Goal: Task Accomplishment & Management: Use online tool/utility

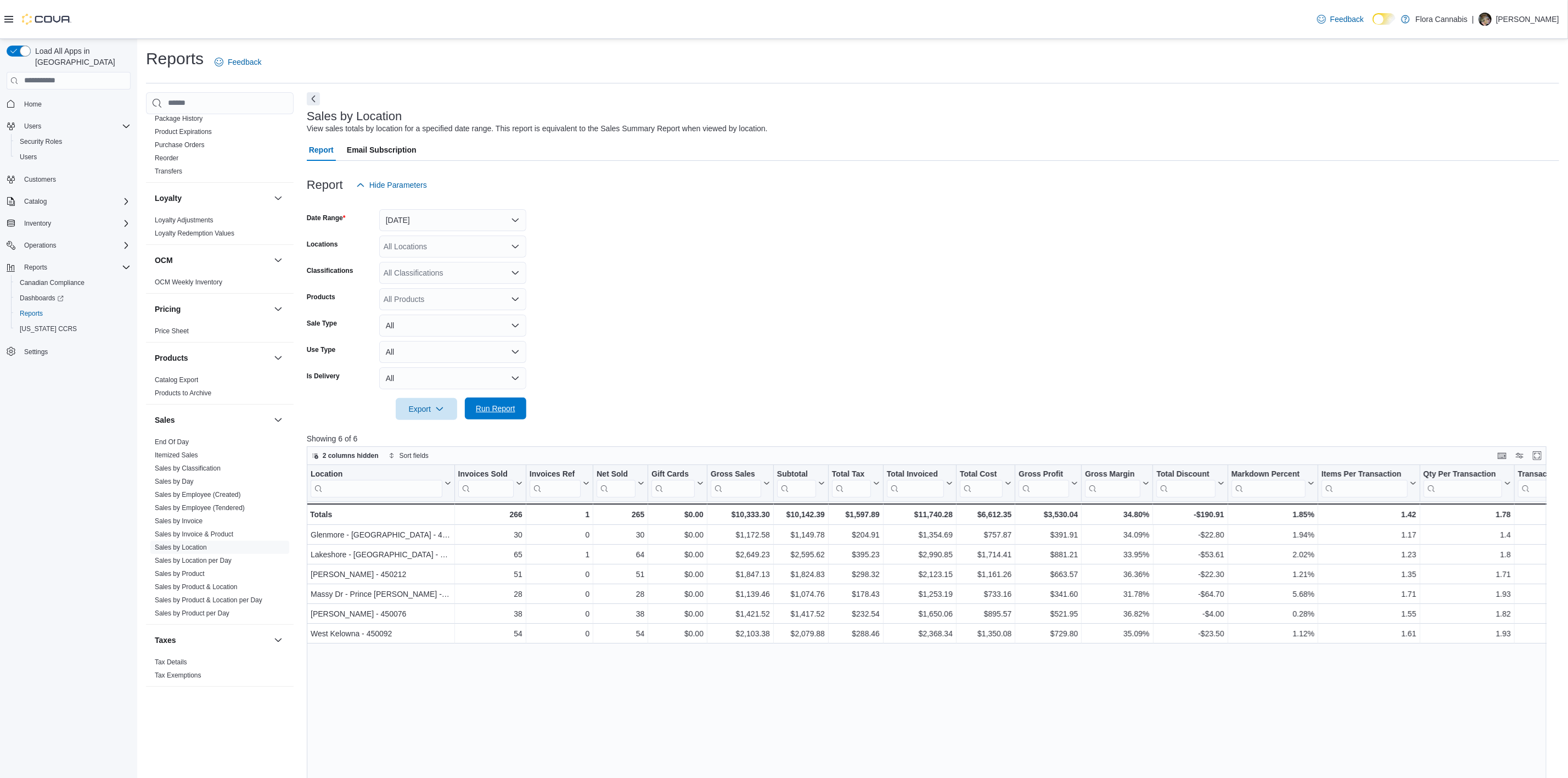
click at [485, 413] on span "Run Report" at bounding box center [495, 409] width 39 height 11
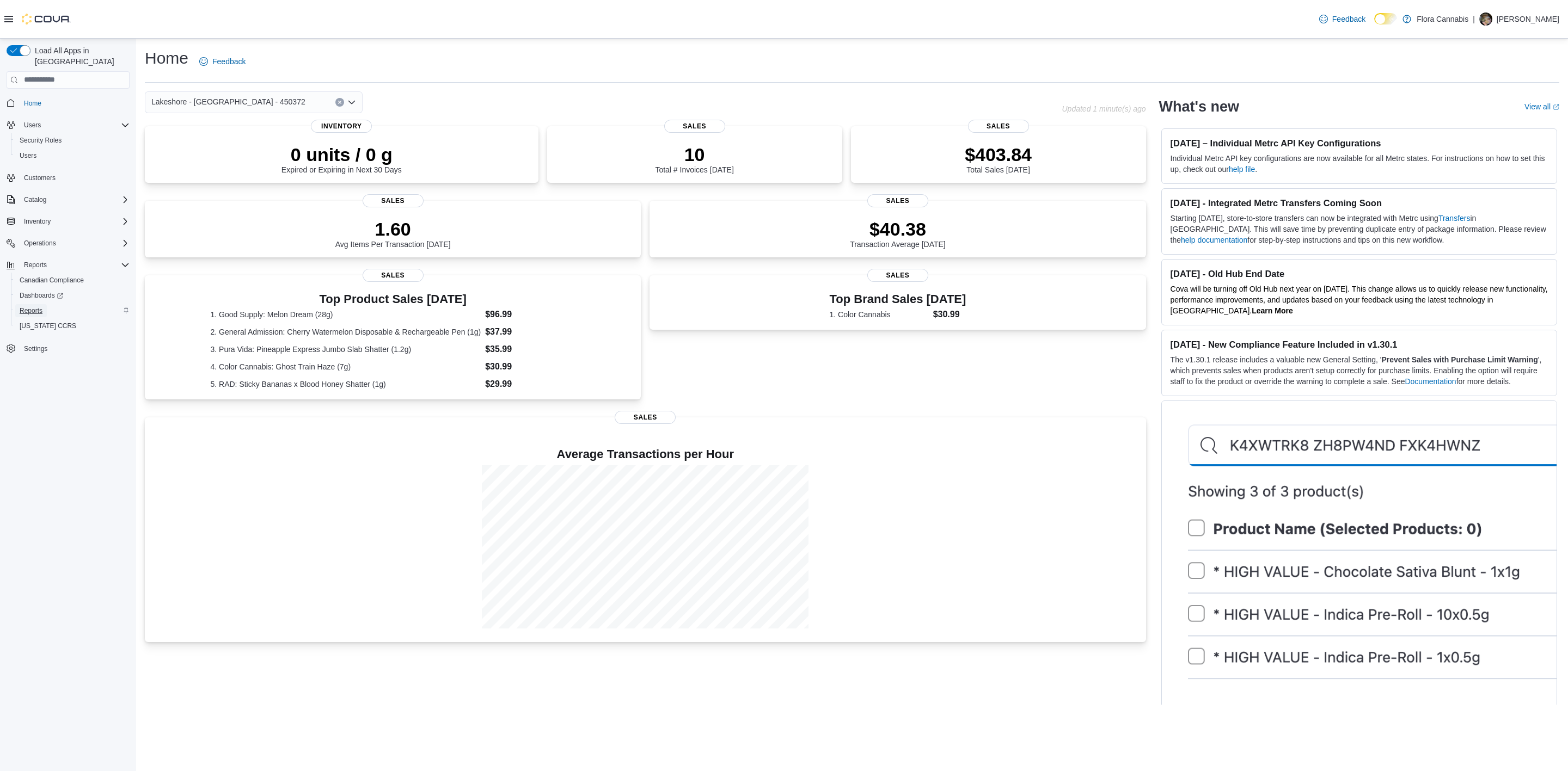
click at [41, 307] on span "Reports" at bounding box center [31, 311] width 23 height 9
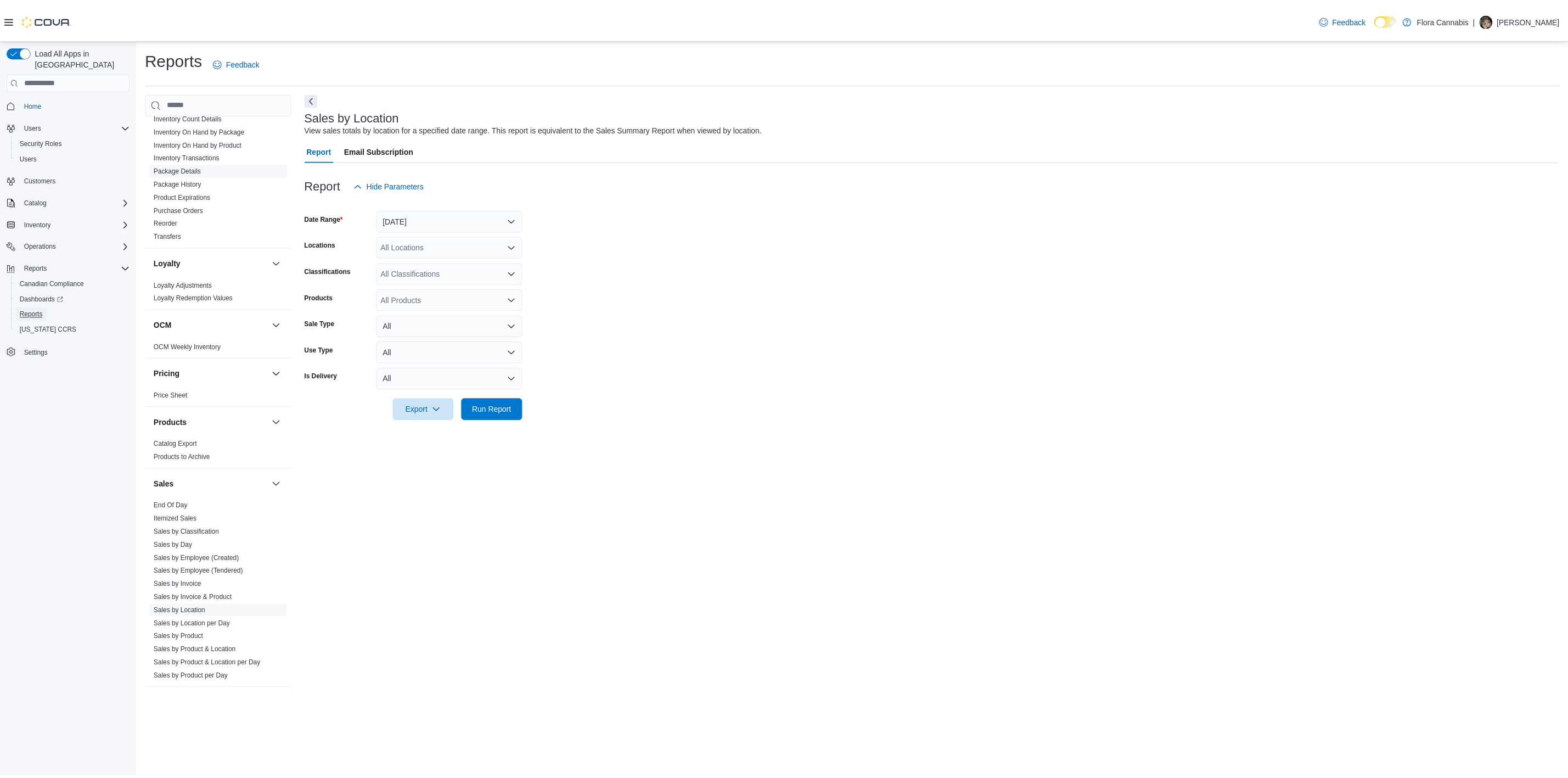
scroll to position [478, 0]
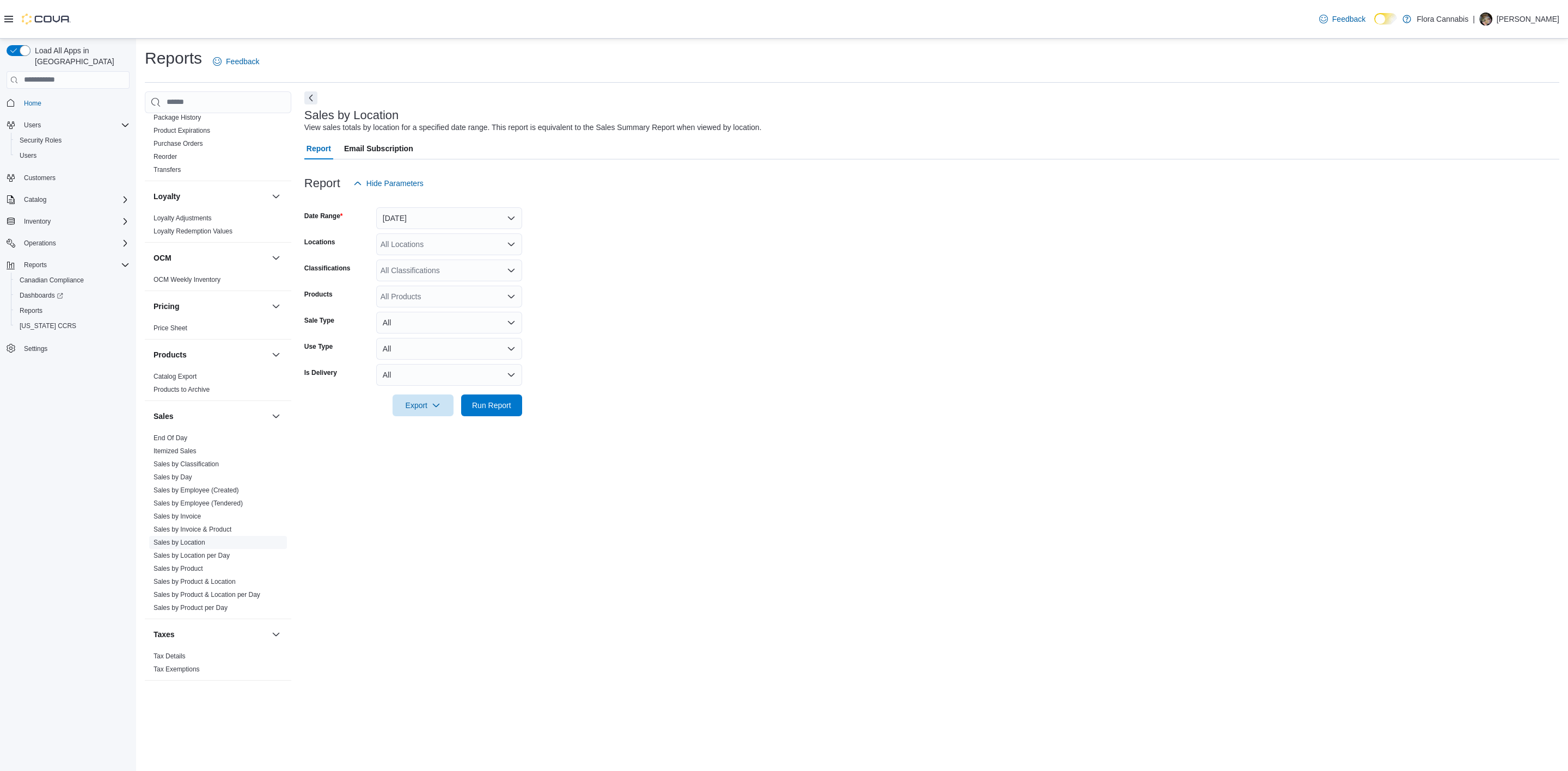
click at [188, 539] on link "Sales by Location" at bounding box center [179, 543] width 52 height 8
click at [431, 218] on button "Yesterday" at bounding box center [449, 218] width 146 height 22
click at [440, 263] on span "[DATE]" at bounding box center [456, 261] width 124 height 13
click at [687, 341] on form "Date Range Today Locations All Locations Classifications All Classifications Pr…" at bounding box center [932, 305] width 1255 height 222
click at [497, 392] on div at bounding box center [932, 390] width 1255 height 9
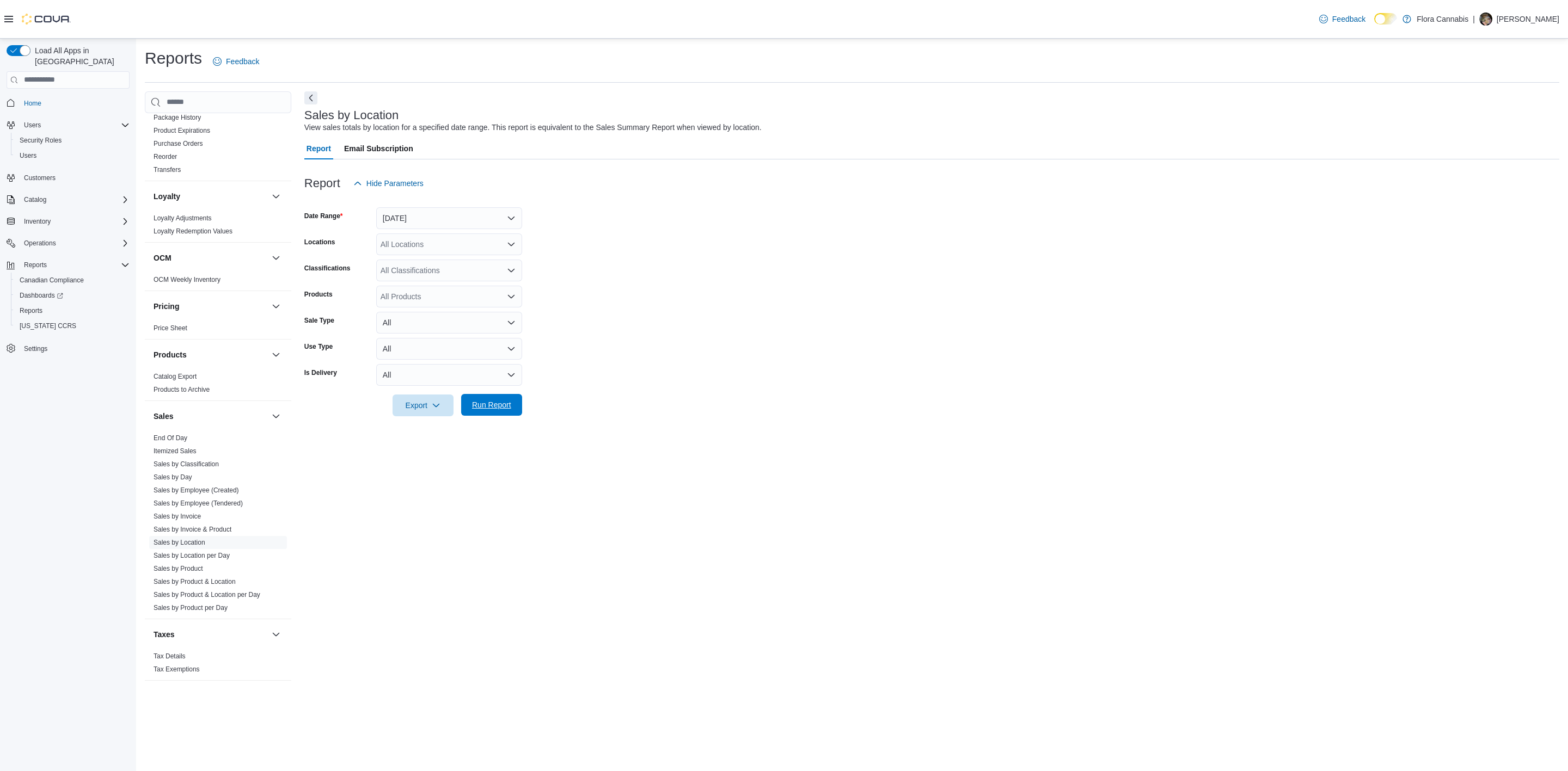
click at [508, 407] on span "Run Report" at bounding box center [491, 405] width 39 height 11
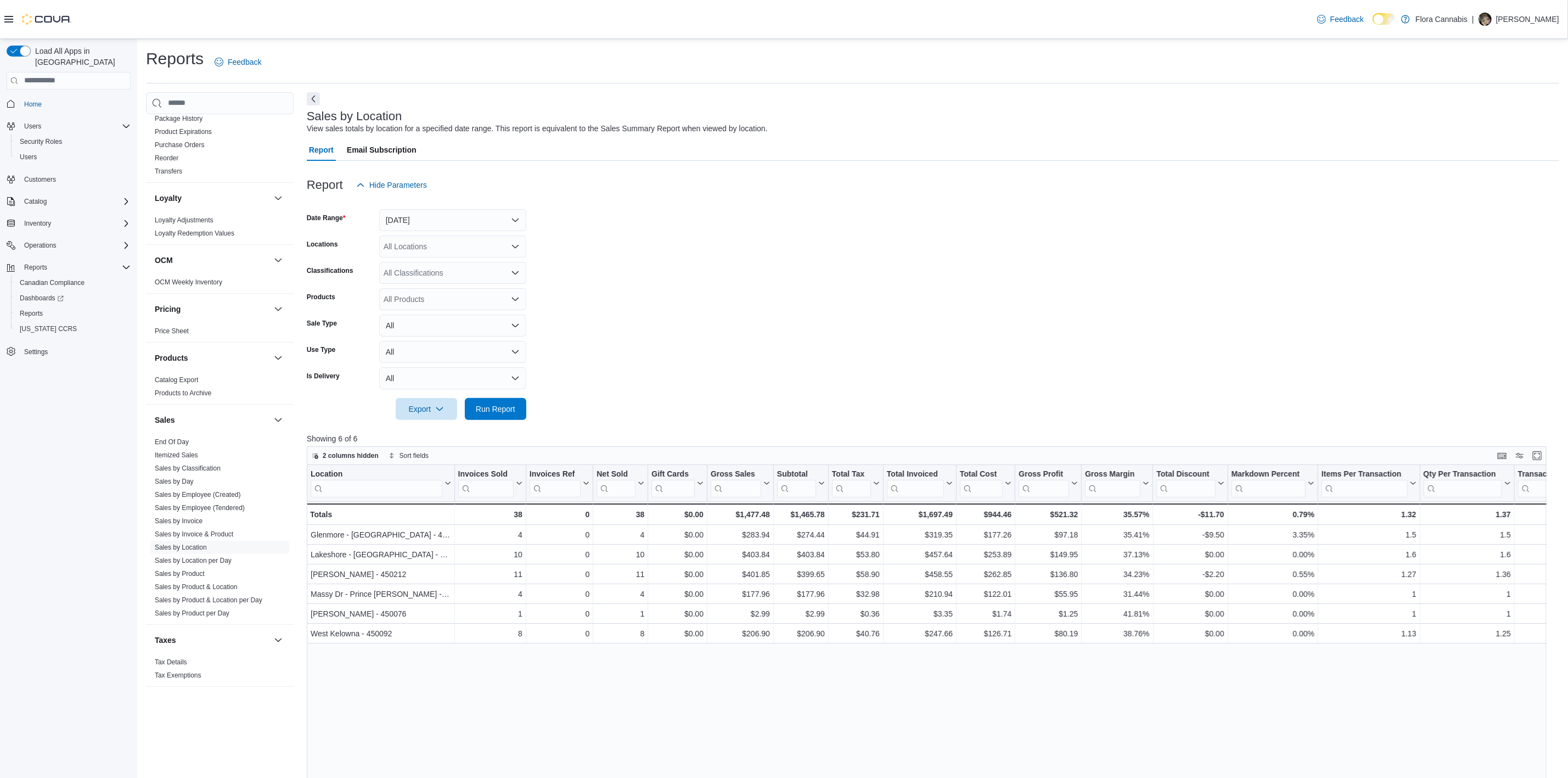
drag, startPoint x: 560, startPoint y: 610, endPoint x: 943, endPoint y: 355, distance: 460.1
click at [943, 355] on form "Date Range Today Locations All Locations Classifications All Classifications Pr…" at bounding box center [933, 308] width 1253 height 224
